Goal: Transaction & Acquisition: Book appointment/travel/reservation

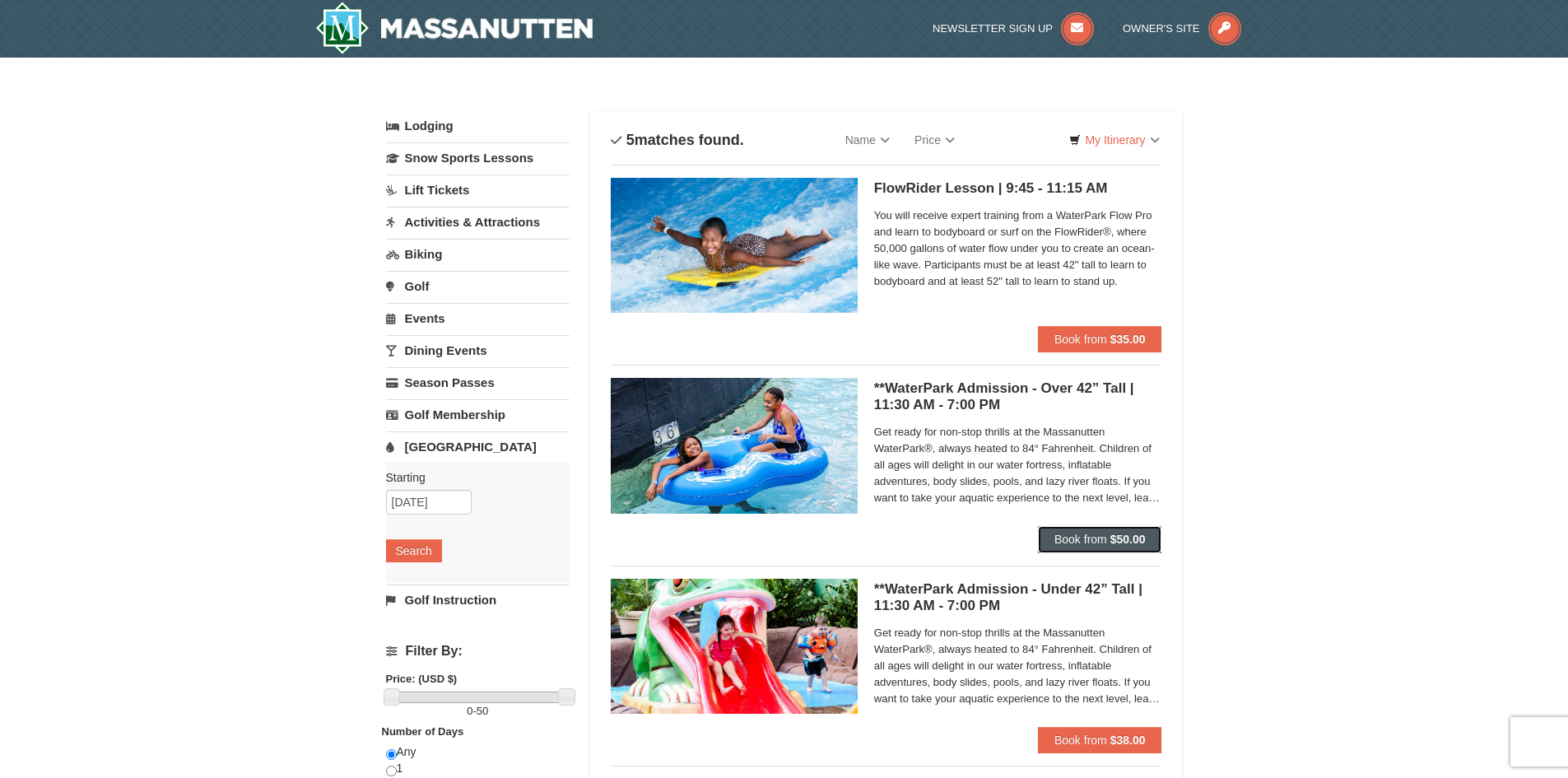
click at [1135, 541] on strong "$50.00" at bounding box center [1128, 538] width 35 height 13
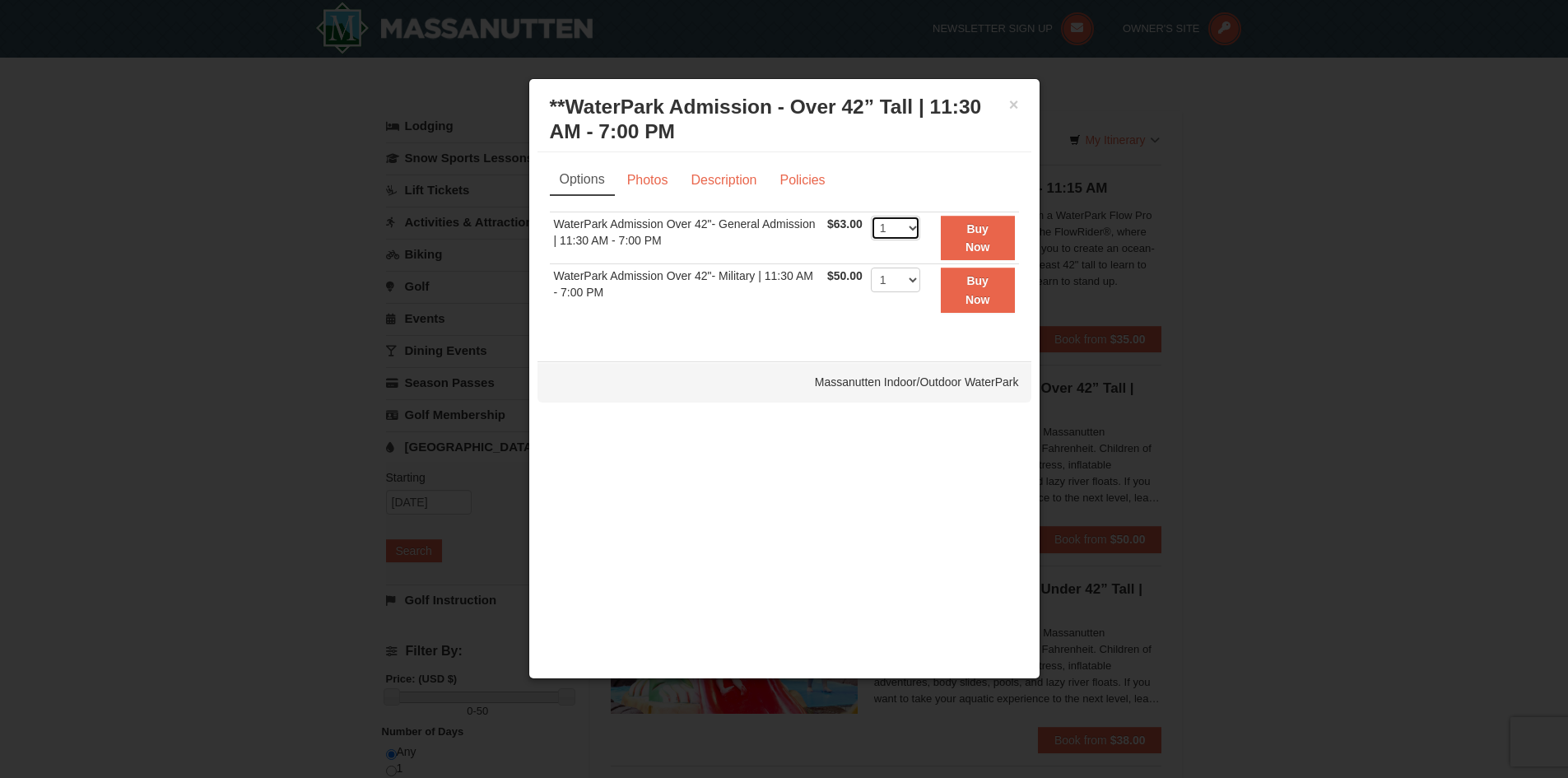
click at [916, 230] on select "1 2 3 4 5 6 7 8 9 10 11 12 13 14 15 16 17 18 19 20 21 22" at bounding box center [896, 228] width 50 height 25
select select "4"
click at [871, 216] on select "1 2 3 4 5 6 7 8 9 10 11 12 13 14 15 16 17 18 19 20 21 22" at bounding box center [896, 228] width 50 height 25
click at [964, 240] on button "Buy Now" at bounding box center [978, 238] width 74 height 45
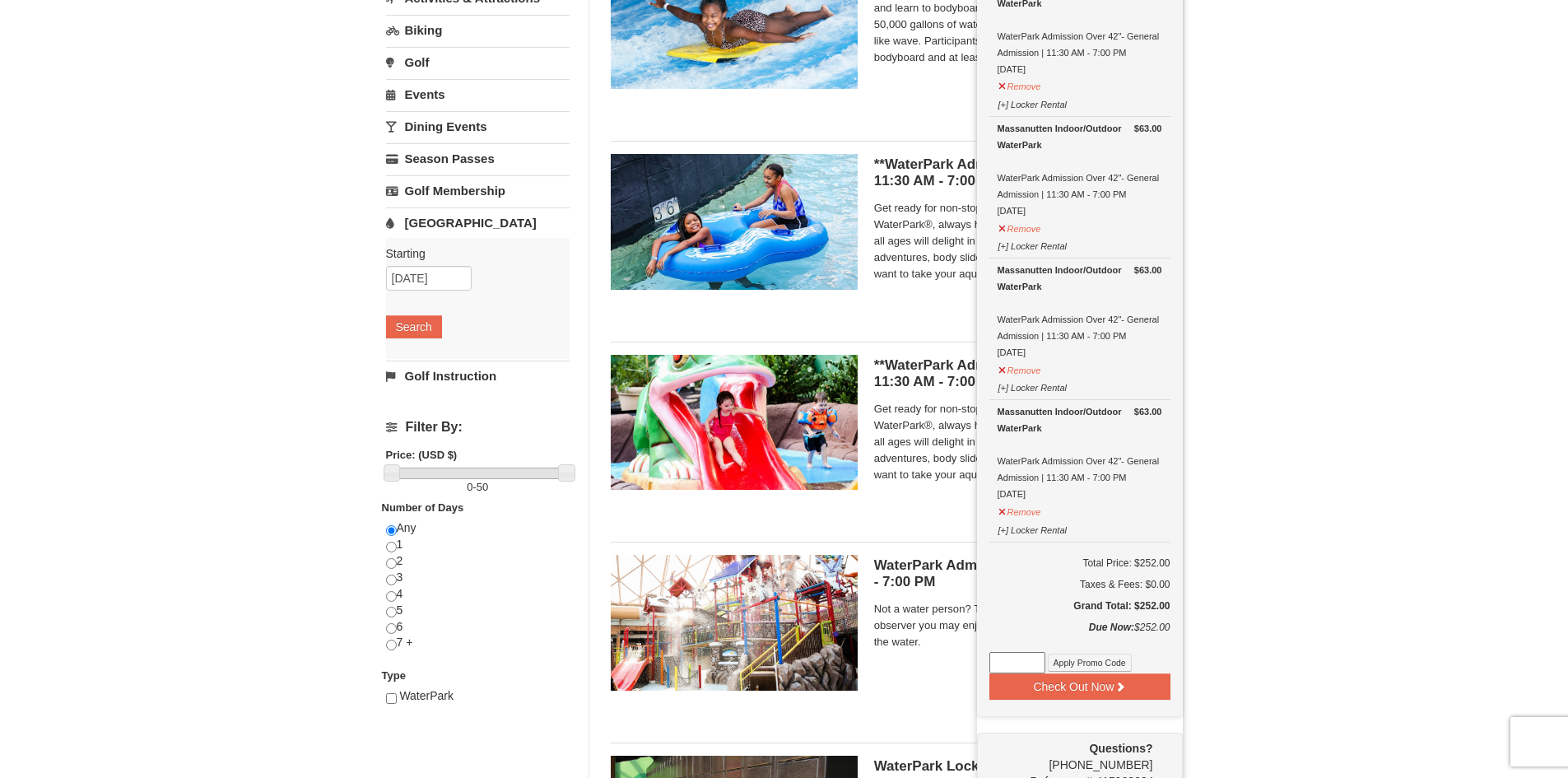
scroll to position [251, 0]
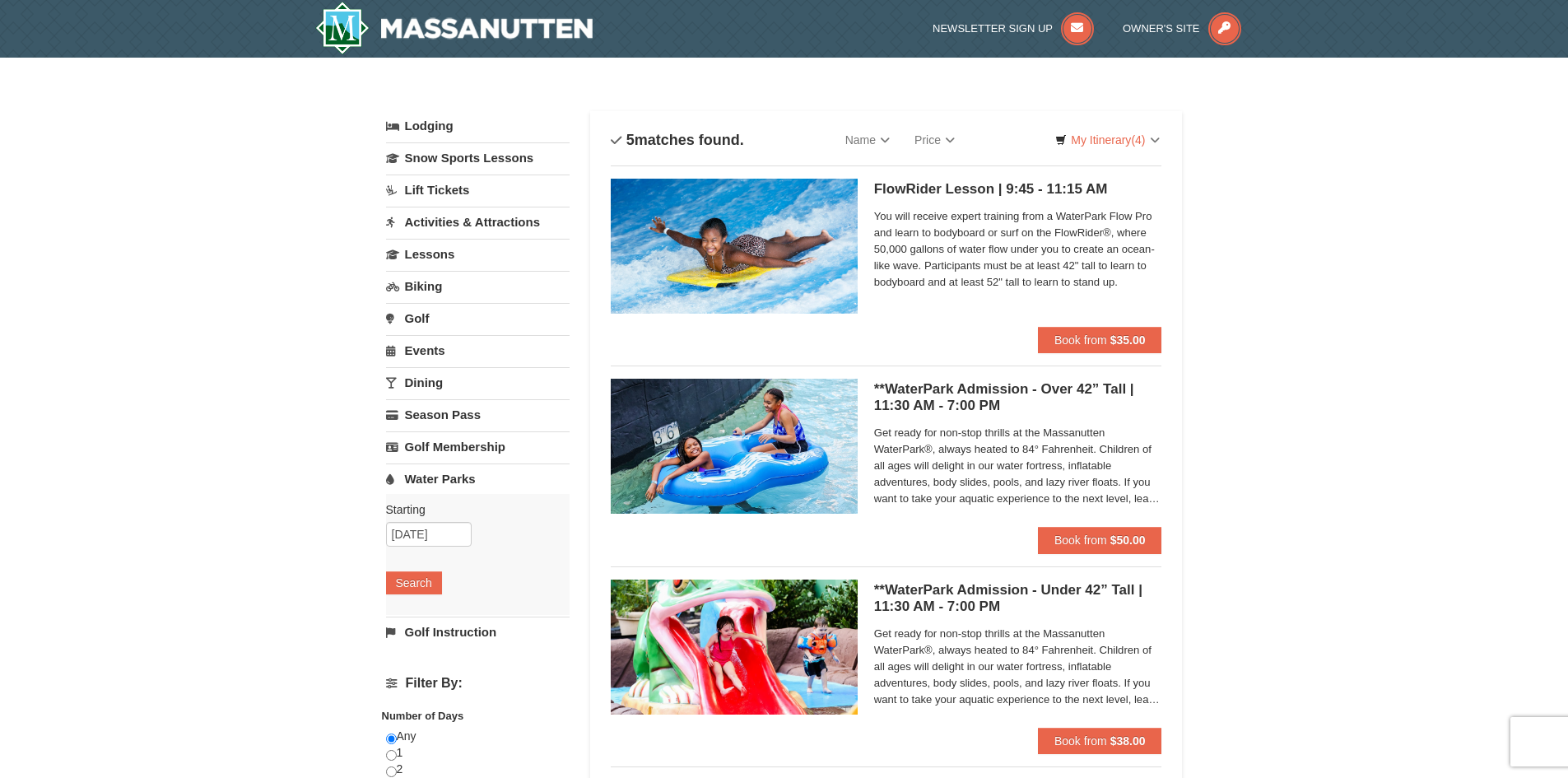
select select "9"
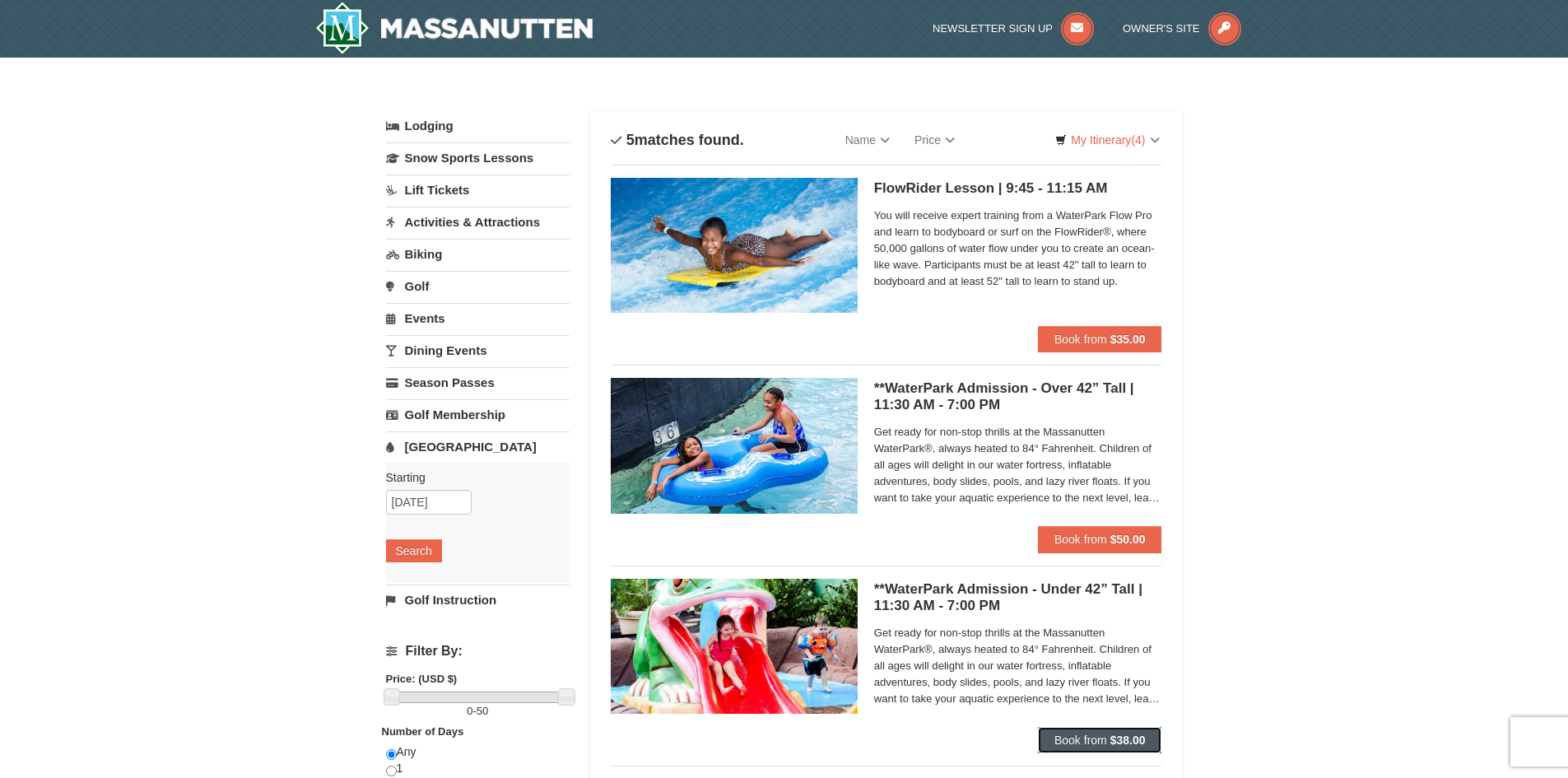
click at [1082, 733] on span "Book from" at bounding box center [1080, 739] width 52 height 13
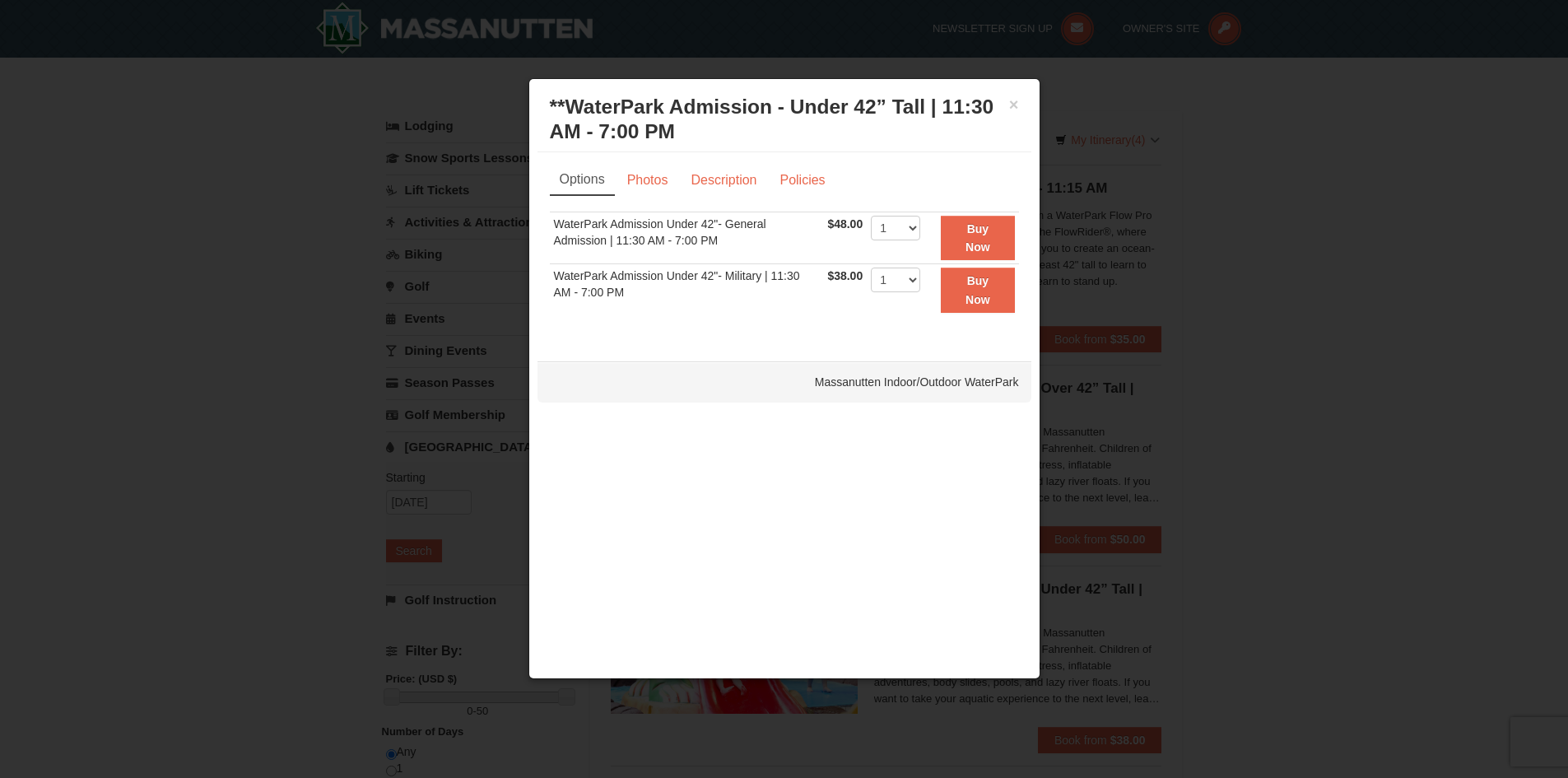
drag, startPoint x: 1229, startPoint y: 123, endPoint x: 1212, endPoint y: 131, distance: 18.8
click at [1212, 131] on div at bounding box center [784, 389] width 1568 height 778
